Goal: Task Accomplishment & Management: Manage account settings

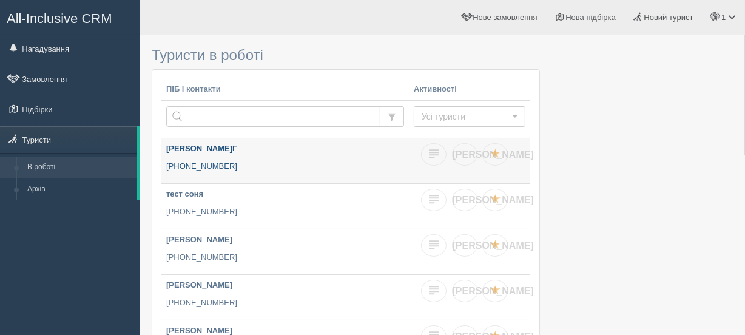
click at [279, 164] on p "[PHONE_NUMBER]" at bounding box center [285, 167] width 238 height 12
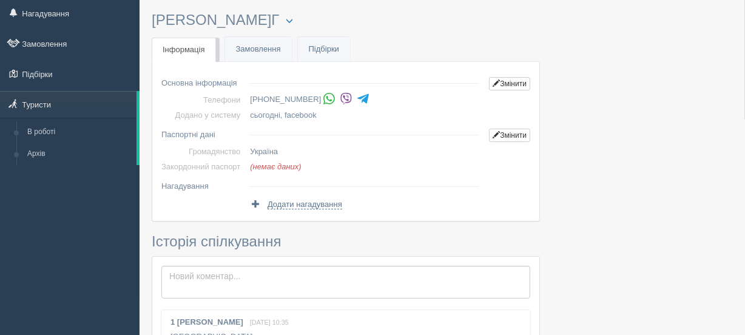
scroll to position [55, 0]
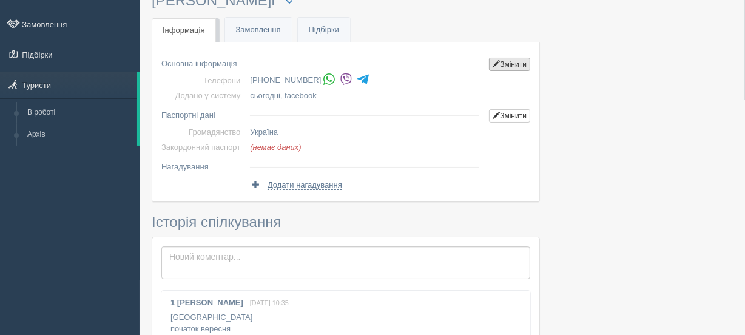
click at [510, 69] on link "Змінити" at bounding box center [509, 64] width 41 height 13
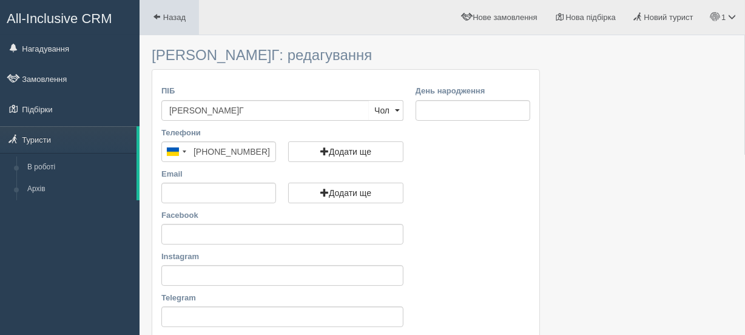
click at [158, 13] on span at bounding box center [157, 17] width 8 height 8
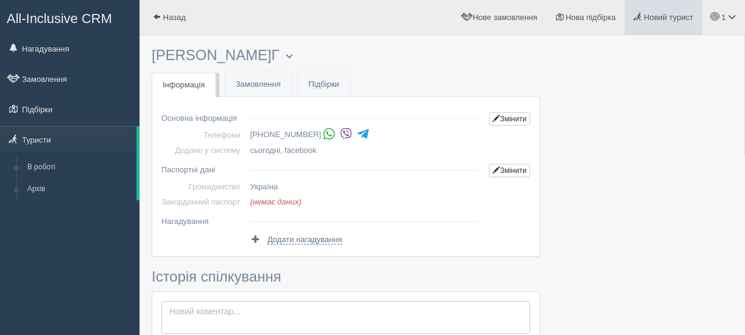
click at [654, 16] on span "Новий турист" at bounding box center [668, 17] width 49 height 9
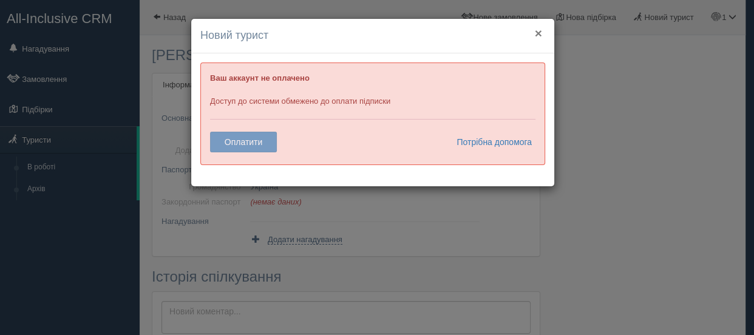
click at [540, 35] on button "×" at bounding box center [538, 33] width 7 height 13
